Goal: Obtain resource: Obtain resource

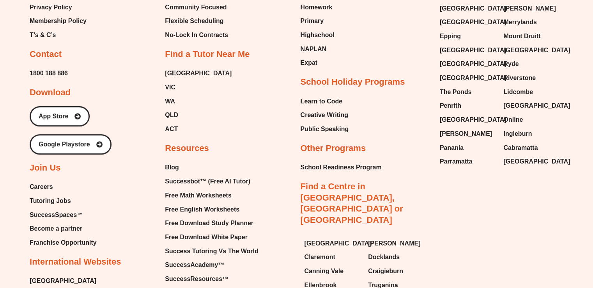
scroll to position [3306, 0]
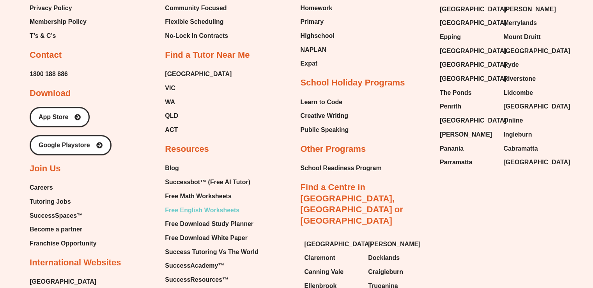
click at [201, 204] on span "Free English Worksheets" at bounding box center [202, 210] width 74 height 12
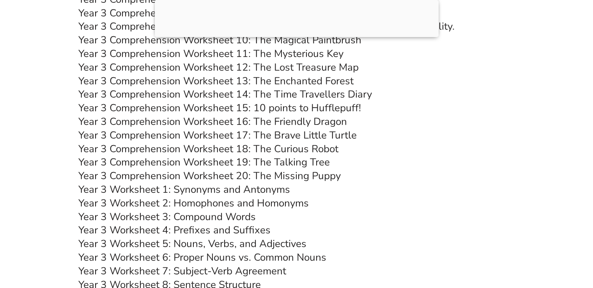
scroll to position [2719, 0]
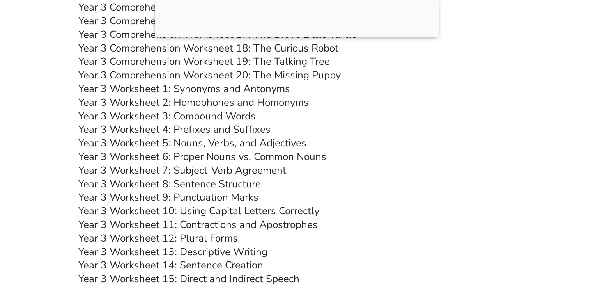
click at [215, 127] on link "Year 3 Worksheet 4: Prefixes and Suffixes" at bounding box center [174, 129] width 192 height 14
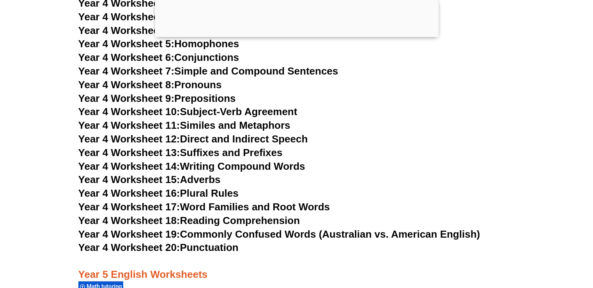
scroll to position [3446, 0]
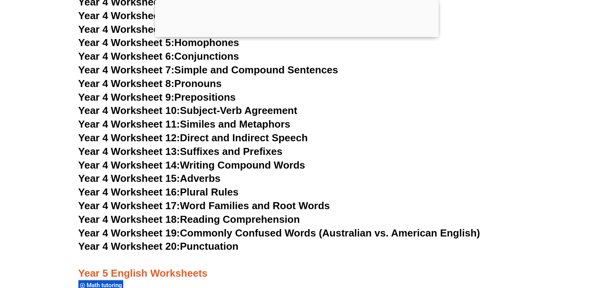
click at [209, 191] on link "Year 4 Worksheet 16: Plural Rules" at bounding box center [158, 192] width 160 height 12
click at [419, 95] on h3 "Year 4 Worksheet 9: Prepositions" at bounding box center [296, 97] width 437 height 13
click at [213, 193] on link "Year 4 Worksheet 16: Plural Rules" at bounding box center [158, 192] width 160 height 12
